Goal: Task Accomplishment & Management: Complete application form

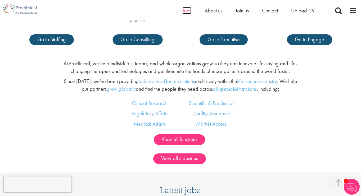
click at [189, 12] on span "Jobs" at bounding box center [186, 10] width 9 height 7
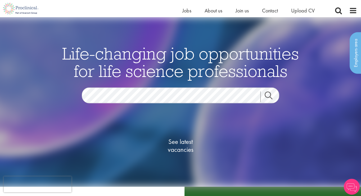
scroll to position [61, 0]
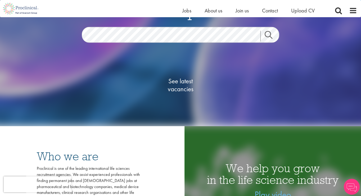
click at [183, 97] on link "See latest vacancies" at bounding box center [180, 85] width 53 height 58
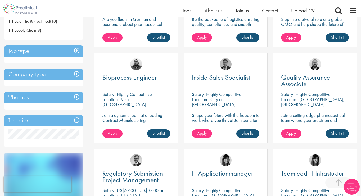
scroll to position [164, 0]
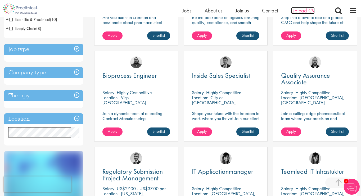
click at [301, 8] on span "Upload CV" at bounding box center [303, 10] width 24 height 7
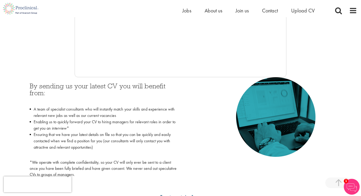
scroll to position [190, 0]
click at [272, 9] on span "Contact" at bounding box center [270, 10] width 16 height 7
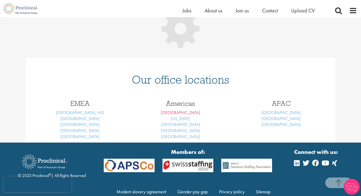
scroll to position [82, 0]
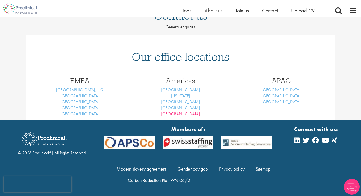
click at [179, 112] on link "[GEOGRAPHIC_DATA]" at bounding box center [180, 114] width 39 height 6
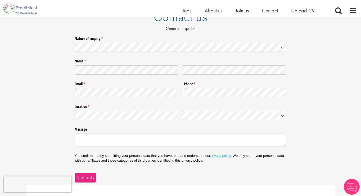
scroll to position [51, 0]
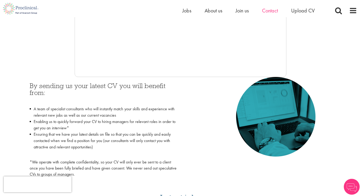
scroll to position [190, 0]
click at [275, 11] on span "Contact" at bounding box center [270, 10] width 16 height 7
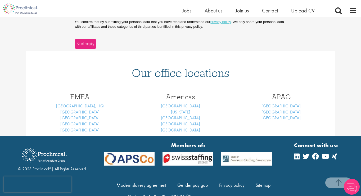
scroll to position [182, 0]
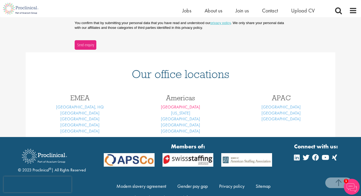
click at [183, 105] on link "[GEOGRAPHIC_DATA]" at bounding box center [180, 107] width 39 height 6
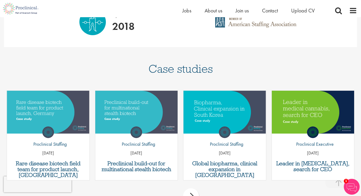
scroll to position [410, 0]
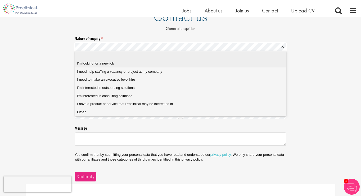
click at [169, 60] on job "I'm looking for a new job" at bounding box center [180, 63] width 211 height 8
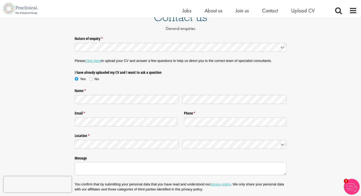
click at [98, 60] on link "Click Here" at bounding box center [93, 61] width 16 height 4
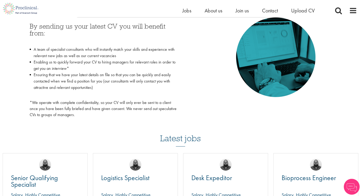
scroll to position [255, 0]
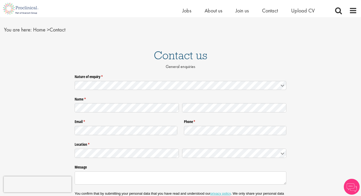
scroll to position [15, 0]
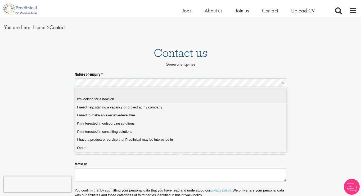
click at [113, 100] on span "I'm looking for a new job" at bounding box center [95, 99] width 37 height 5
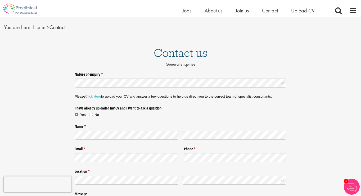
click at [113, 107] on legend "I have already uploaded my CV and I want to ask a question" at bounding box center [126, 107] width 103 height 7
click at [94, 111] on div "Yes No" at bounding box center [126, 115] width 103 height 8
click at [94, 114] on label "No" at bounding box center [94, 114] width 10 height 5
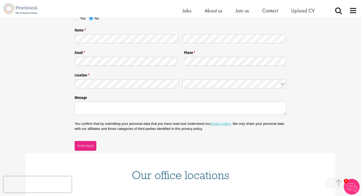
scroll to position [110, 0]
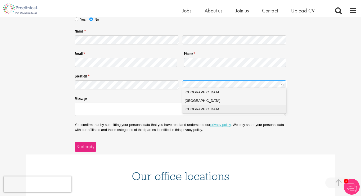
click at [237, 106] on States "[GEOGRAPHIC_DATA]" at bounding box center [234, 109] width 104 height 8
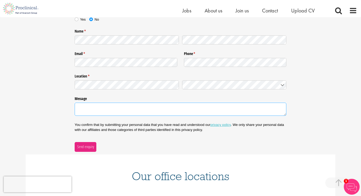
click at [224, 107] on textarea "Message" at bounding box center [181, 109] width 212 height 13
type textarea "pharmacist looking for a new job"
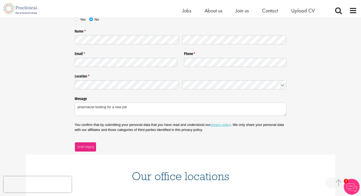
click at [92, 144] on span "Send enquiry" at bounding box center [85, 147] width 17 height 6
